Goal: Check status

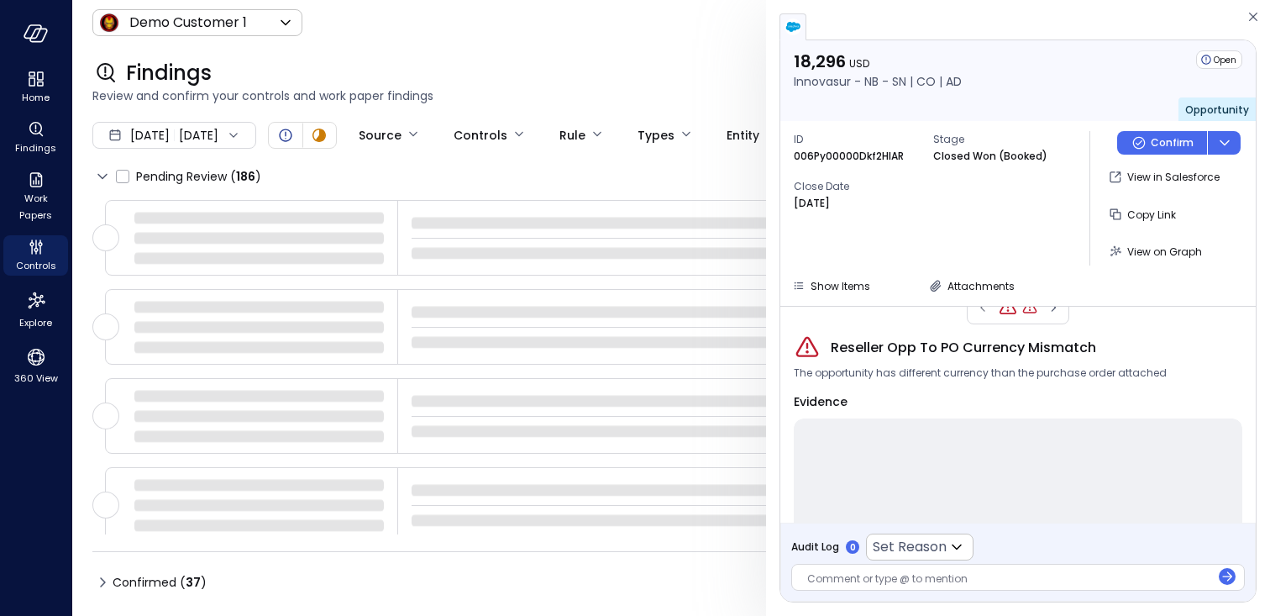
scroll to position [79, 0]
